Goal: Transaction & Acquisition: Purchase product/service

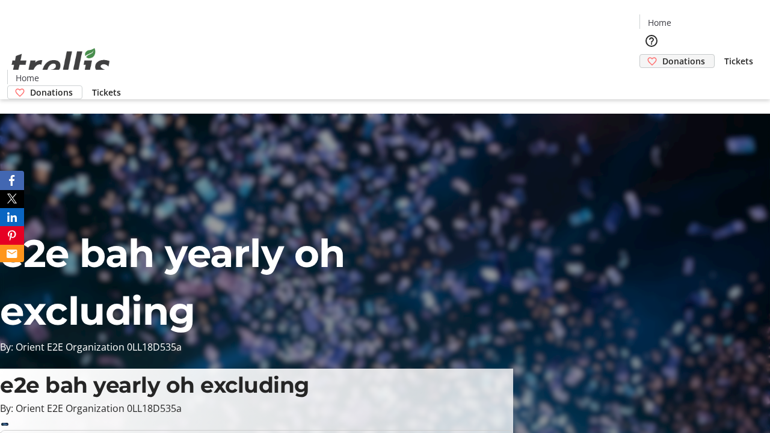
click at [662, 55] on span "Donations" at bounding box center [683, 61] width 43 height 13
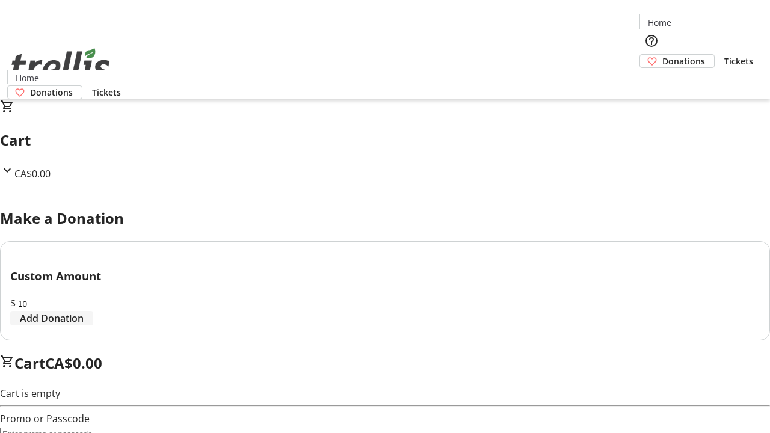
click at [84, 325] on span "Add Donation" at bounding box center [52, 318] width 64 height 14
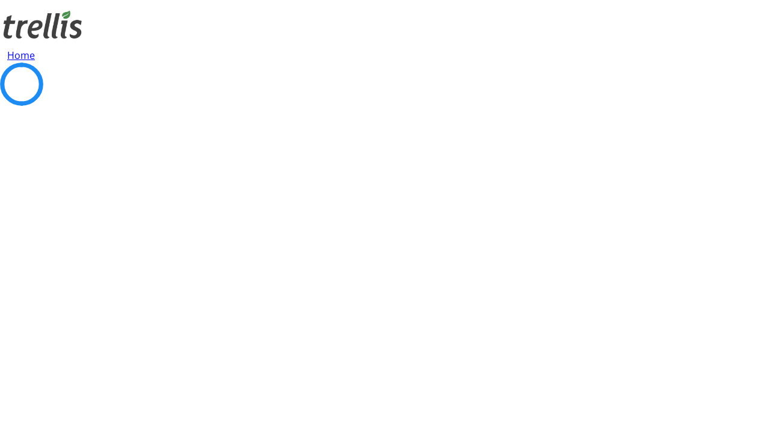
select select "CA"
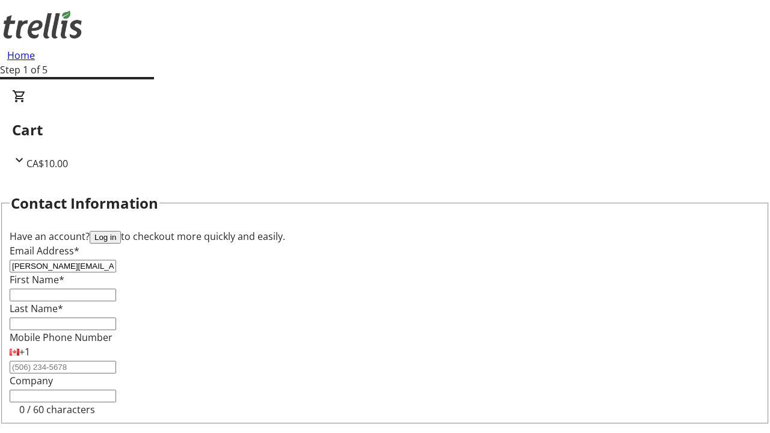
type input "[PERSON_NAME][EMAIL_ADDRESS][DOMAIN_NAME]"
type input "[PERSON_NAME]"
type input "Gleichner"
type input "[STREET_ADDRESS][PERSON_NAME]"
type input "Kelowna"
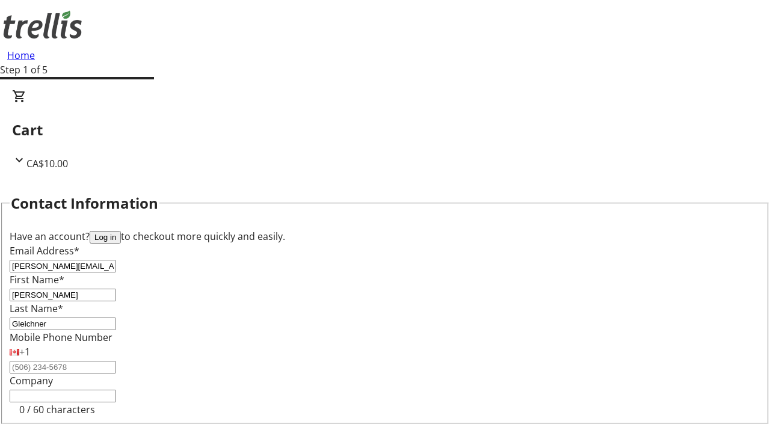
select select "BC"
type input "Kelowna"
type input "V1Y 0C2"
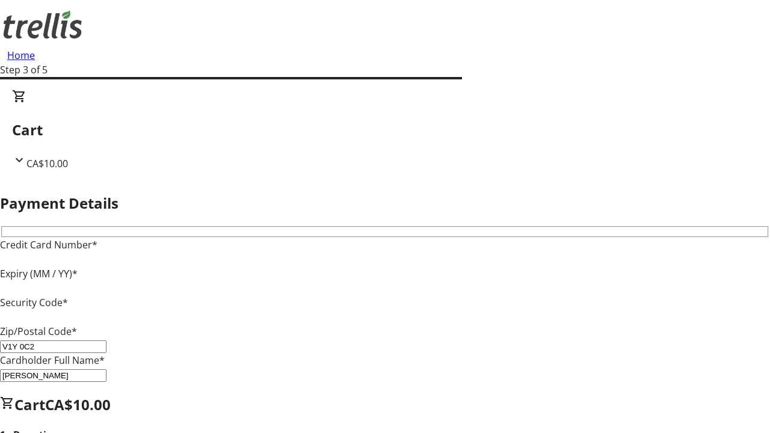
type input "V1Y 0C2"
